Goal: Transaction & Acquisition: Download file/media

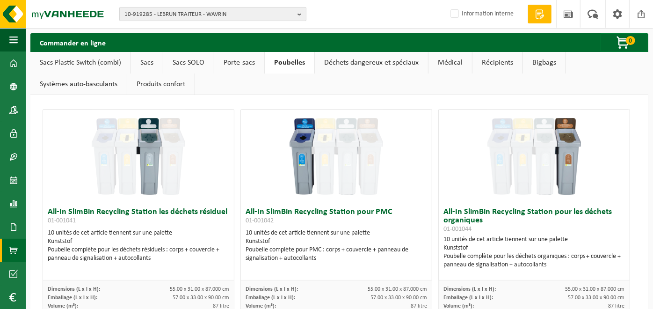
click at [174, 16] on span "10-919285 - LEBRUN TRAITEUR - WAVRIN" at bounding box center [208, 14] width 169 height 14
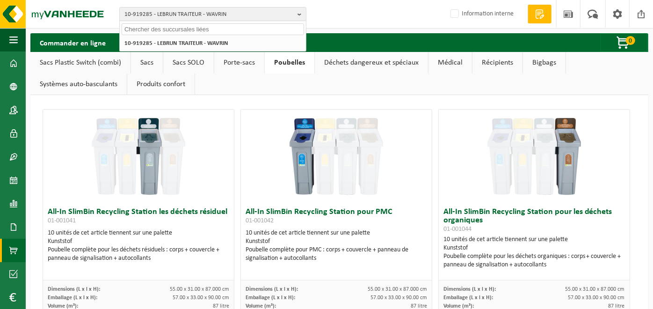
click at [173, 29] on input "text" at bounding box center [213, 29] width 182 height 12
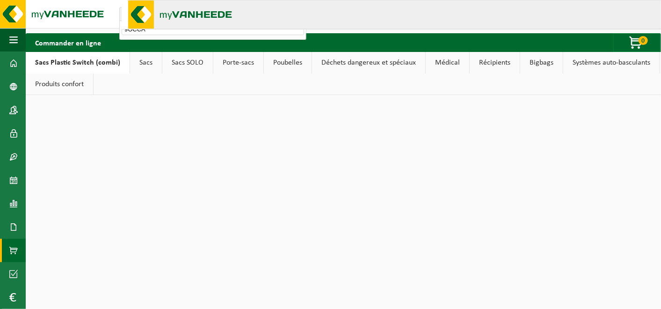
type input "9OCCA"
click at [166, 145] on html "10-919285 - LEBRUN TRAITEUR - WAVRIN 9OCCA 10-919285 - LEBRUN TRAITEUR - WAVRIN…" at bounding box center [330, 154] width 661 height 309
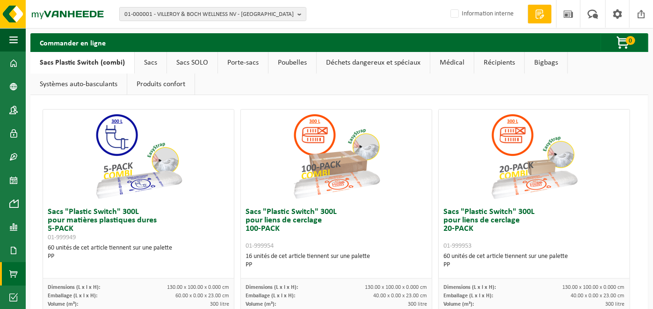
click at [297, 21] on div "01-000001 - VILLEROY & BOCH WELLNESS NV - ROESELARE 01-000001 - VILLEROY & BOCH…" at bounding box center [326, 14] width 653 height 29
click at [296, 14] on button "01-000001 - VILLEROY & BOCH WELLNESS NV - ROESELARE" at bounding box center [212, 14] width 187 height 14
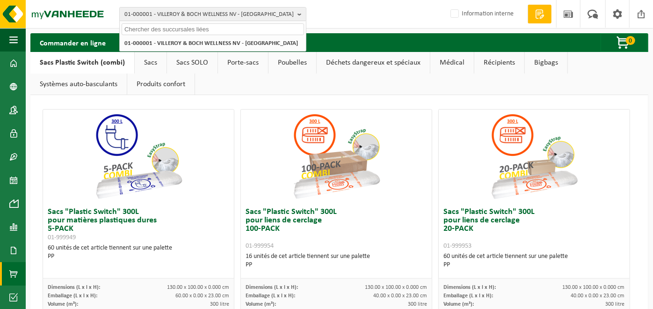
type input "ç"
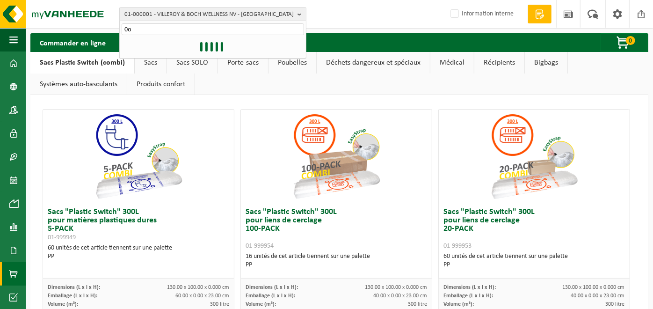
type input "0"
click at [344, 295] on div "Emballage (L x l x H): 40.00 x 0.00 x 23.00 cm" at bounding box center [336, 295] width 181 height 8
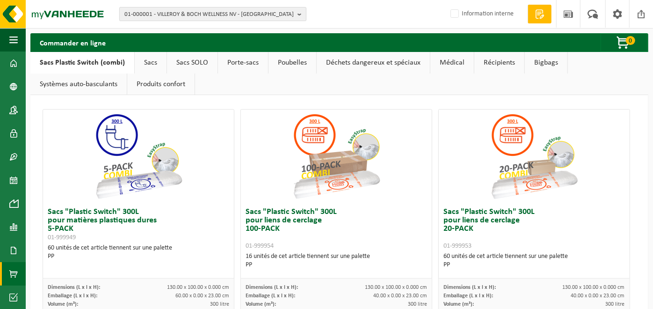
click at [299, 14] on b "button" at bounding box center [301, 13] width 8 height 13
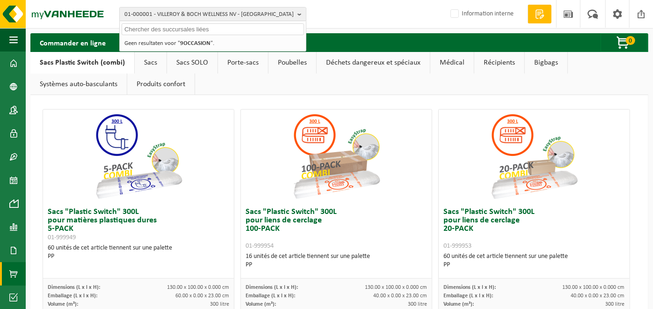
click at [231, 29] on input "text" at bounding box center [213, 29] width 182 height 12
paste input "10-953841"
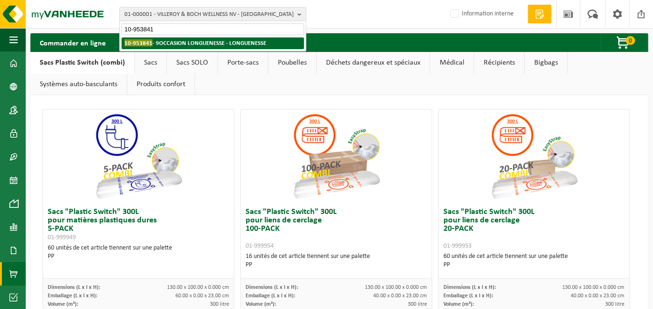
type input "10-953841"
click at [226, 44] on strong "10-953841 - 9OCCASION LONGUENESSE - LONGUENESSE" at bounding box center [195, 42] width 142 height 7
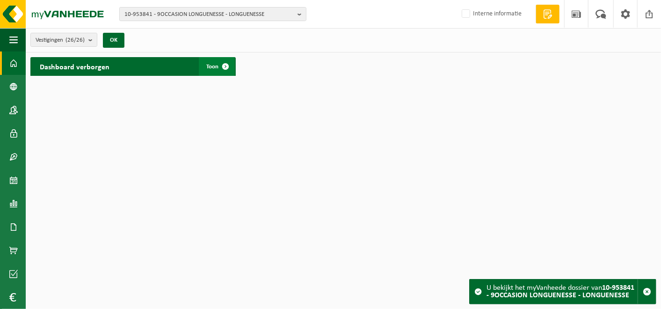
click at [212, 67] on span "Toon" at bounding box center [212, 67] width 12 height 6
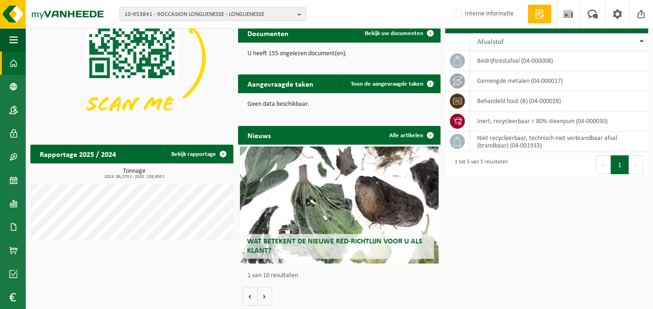
scroll to position [95, 0]
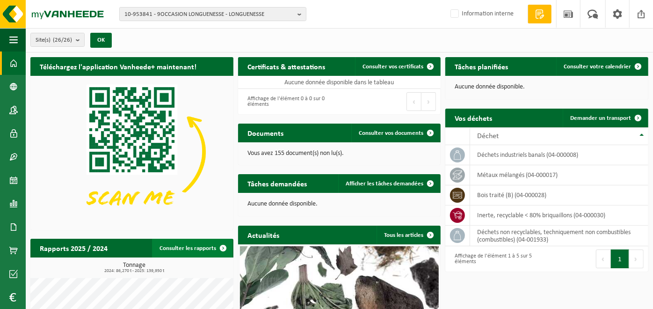
click at [181, 250] on link "Consulter les rapports" at bounding box center [192, 247] width 80 height 19
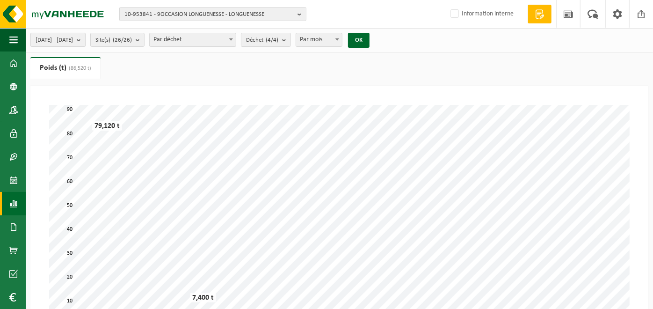
click at [85, 39] on b "submit" at bounding box center [81, 39] width 8 height 13
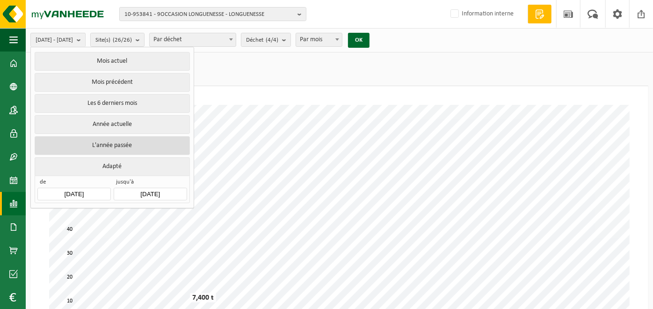
click at [116, 144] on button "L'année passée" at bounding box center [112, 145] width 155 height 19
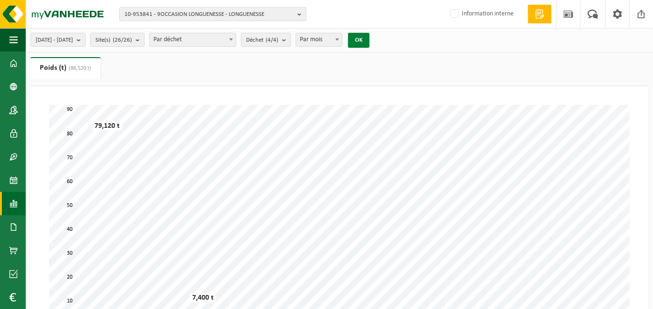
click at [369, 40] on button "OK" at bounding box center [359, 40] width 22 height 15
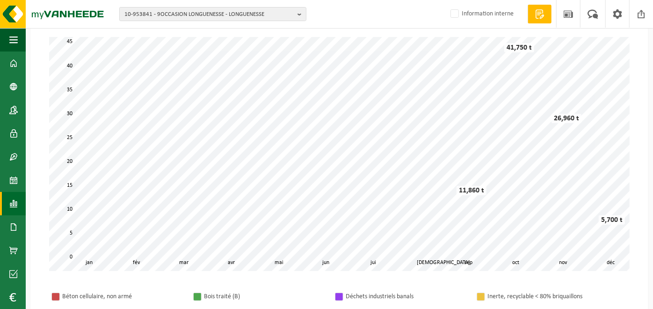
scroll to position [92, 0]
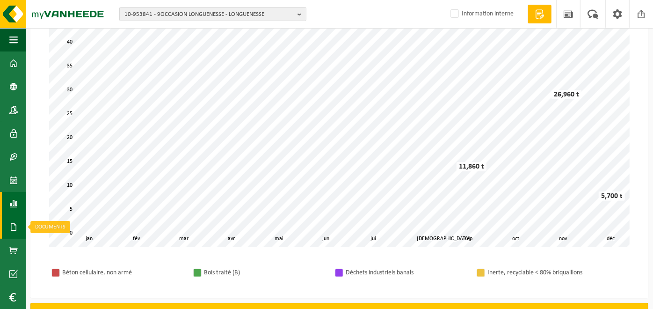
click at [4, 217] on link "Documents" at bounding box center [13, 226] width 26 height 23
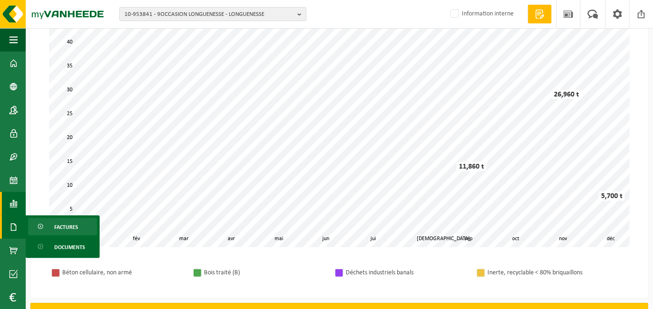
click at [49, 218] on link "Factures" at bounding box center [62, 226] width 69 height 18
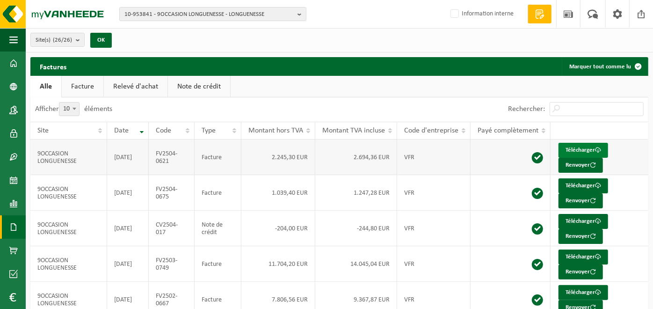
click at [586, 147] on link "Télécharger" at bounding box center [583, 150] width 50 height 15
click at [571, 183] on link "Télécharger" at bounding box center [583, 185] width 50 height 15
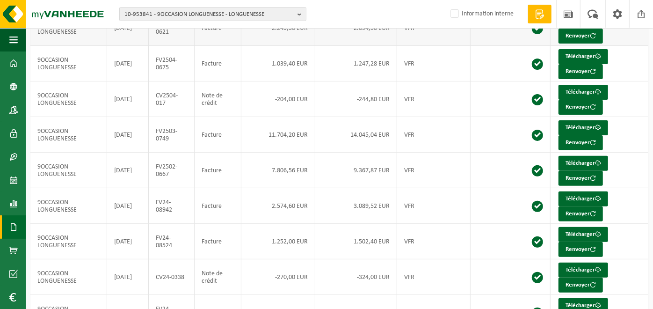
scroll to position [135, 0]
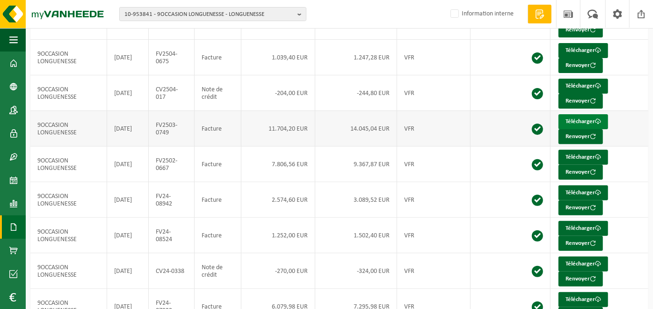
click at [575, 121] on link "Télécharger" at bounding box center [583, 121] width 50 height 15
